Goal: Check status

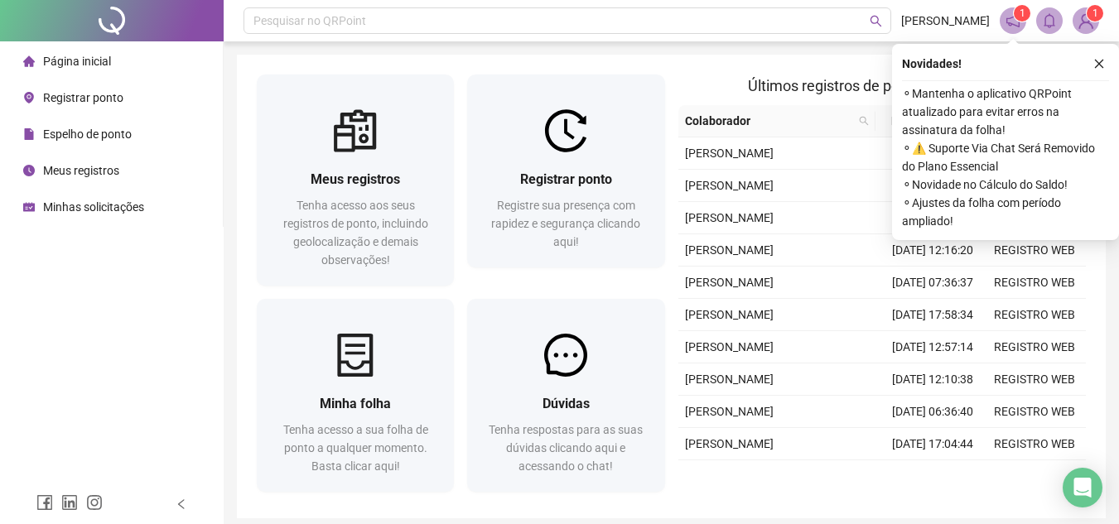
drag, startPoint x: 1104, startPoint y: 60, endPoint x: 1020, endPoint y: 118, distance: 102.5
click at [1104, 61] on icon "close" at bounding box center [1100, 64] width 12 height 12
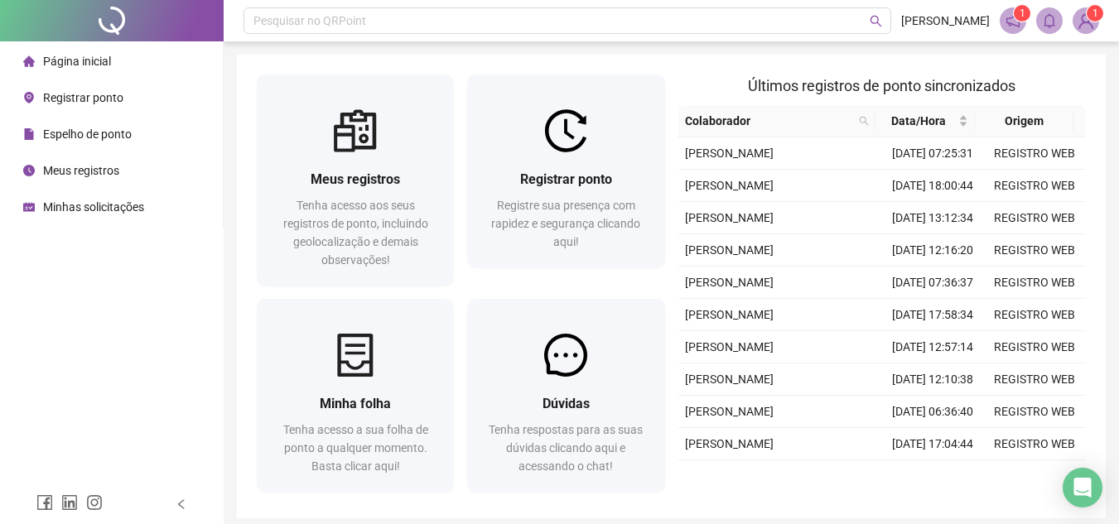
drag, startPoint x: 65, startPoint y: 134, endPoint x: 99, endPoint y: 152, distance: 38.5
click at [65, 135] on span "Espelho de ponto" at bounding box center [87, 134] width 89 height 13
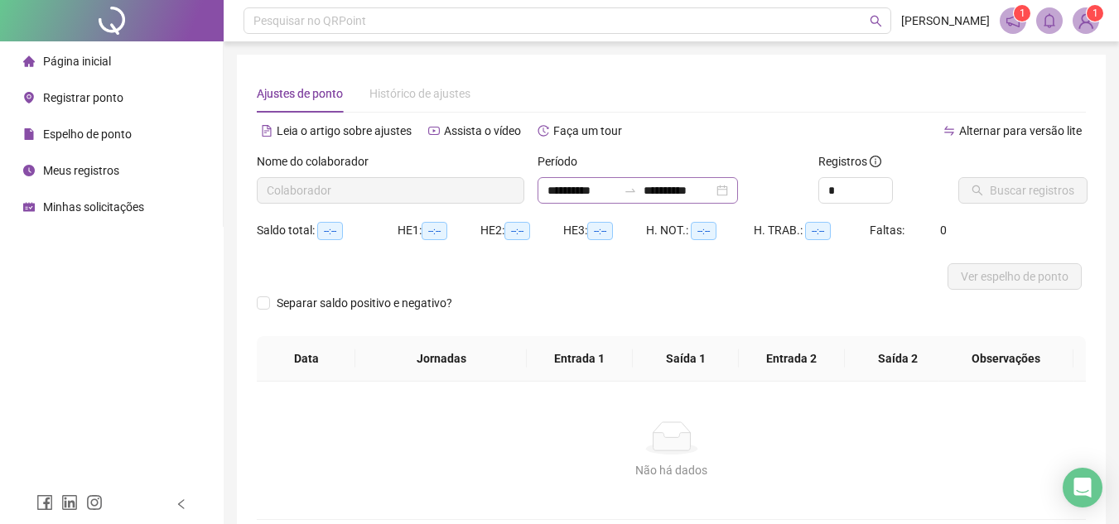
type input "**********"
click at [998, 191] on span "Buscar registros" at bounding box center [1032, 190] width 85 height 18
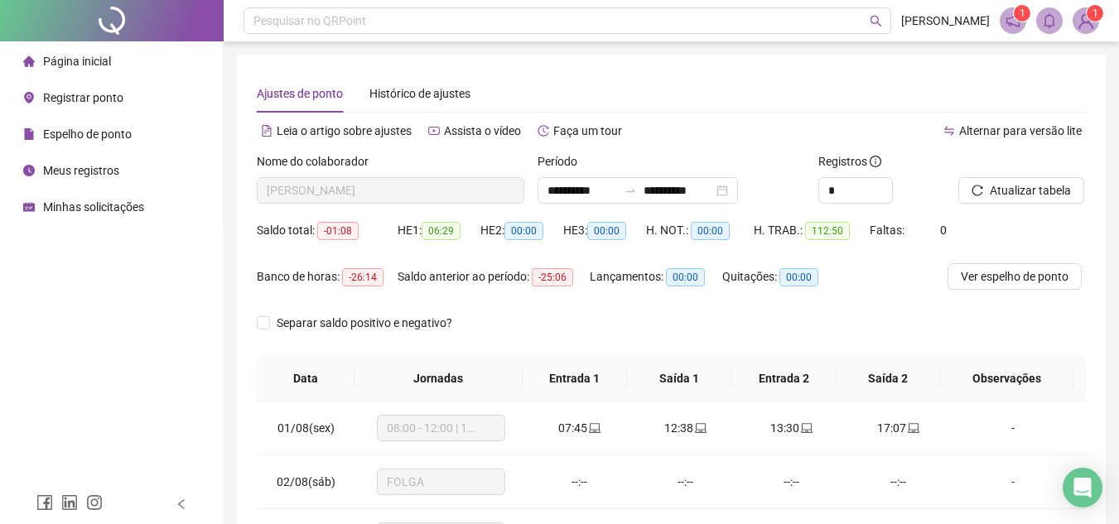
click at [699, 331] on div "Separar saldo positivo e negativo?" at bounding box center [671, 333] width 829 height 46
